Goal: Find specific page/section: Find specific page/section

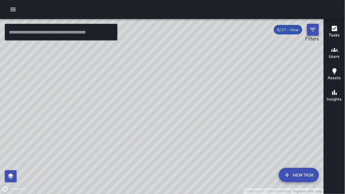
click at [315, 31] on icon "Filters" at bounding box center [312, 29] width 7 height 7
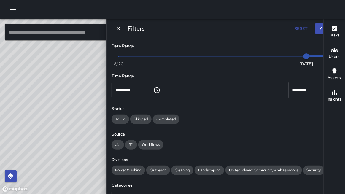
click at [247, 21] on div "Filters Reset Apply" at bounding box center [226, 28] width 238 height 19
click at [121, 28] on icon "Dismiss" at bounding box center [118, 28] width 6 height 6
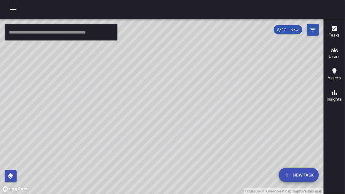
drag, startPoint x: 258, startPoint y: 107, endPoint x: 169, endPoint y: 59, distance: 101.7
click at [169, 59] on div "© Mapbox © OpenStreetMap Improve this map" at bounding box center [162, 106] width 324 height 175
drag, startPoint x: 233, startPoint y: 73, endPoint x: 247, endPoint y: 68, distance: 15.2
click at [248, 67] on div "© Mapbox © OpenStreetMap Improve this map" at bounding box center [162, 106] width 324 height 175
drag, startPoint x: 245, startPoint y: 68, endPoint x: 219, endPoint y: 72, distance: 27.0
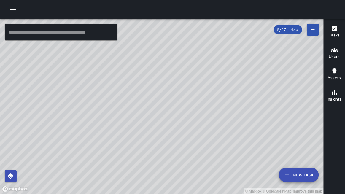
click at [219, 72] on div "© Mapbox © OpenStreetMap Improve this map" at bounding box center [162, 106] width 324 height 175
click at [330, 96] on div "Insights" at bounding box center [334, 96] width 15 height 14
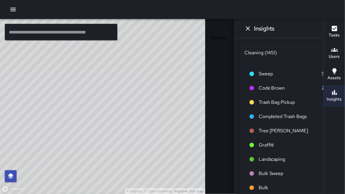
click at [244, 31] on icon "Dismiss" at bounding box center [247, 28] width 7 height 7
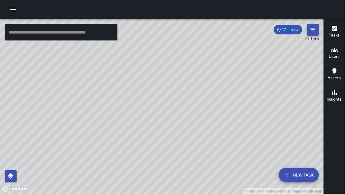
click at [314, 30] on icon "Filters" at bounding box center [312, 29] width 7 height 7
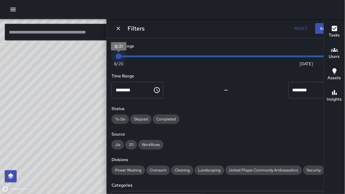
drag, startPoint x: 298, startPoint y: 59, endPoint x: 173, endPoint y: 48, distance: 125.2
click at [173, 48] on div "© Mapbox © OpenStreetMap Improve this map ​ New Task 8/27 — Now Map Layers Task…" at bounding box center [172, 106] width 345 height 175
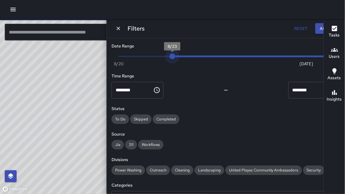
type input "*"
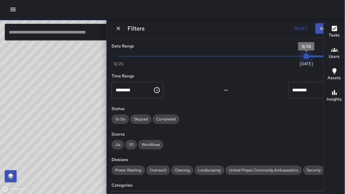
drag, startPoint x: 220, startPoint y: 56, endPoint x: 317, endPoint y: 57, distance: 97.8
click at [317, 57] on div "Now [DATE] [DATE] 11:29 am" at bounding box center [225, 60] width 228 height 16
click at [120, 28] on icon "Dismiss" at bounding box center [118, 29] width 4 height 4
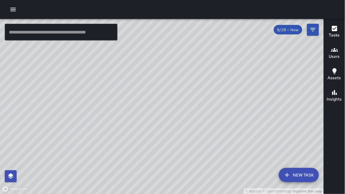
click at [336, 96] on h6 "Insights" at bounding box center [334, 99] width 15 height 7
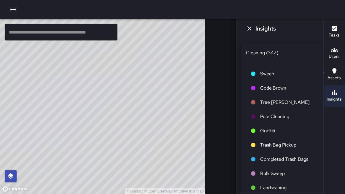
click at [247, 28] on icon "Dismiss" at bounding box center [249, 28] width 4 height 4
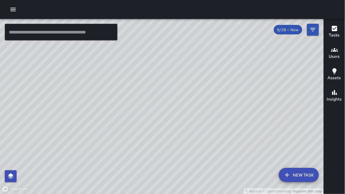
drag, startPoint x: 239, startPoint y: 81, endPoint x: 260, endPoint y: 96, distance: 26.1
click at [260, 96] on div "© Mapbox © OpenStreetMap Improve this map" at bounding box center [162, 106] width 324 height 175
drag, startPoint x: 260, startPoint y: 96, endPoint x: 296, endPoint y: 98, distance: 35.9
click at [296, 98] on div "© Mapbox © OpenStreetMap Improve this map" at bounding box center [162, 106] width 324 height 175
